Goal: Transaction & Acquisition: Purchase product/service

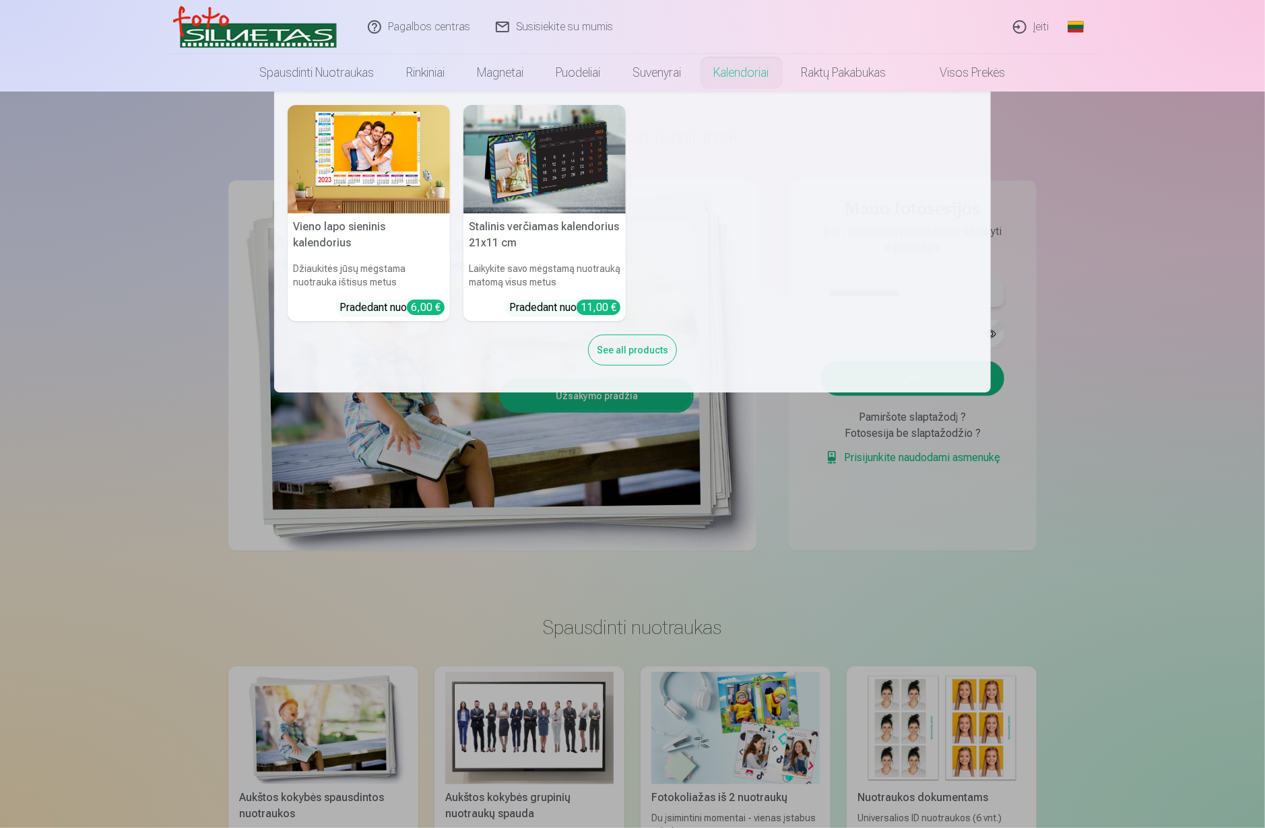
type input "**********"
click at [379, 175] on img at bounding box center [369, 159] width 162 height 108
